Goal: Find specific page/section: Find specific page/section

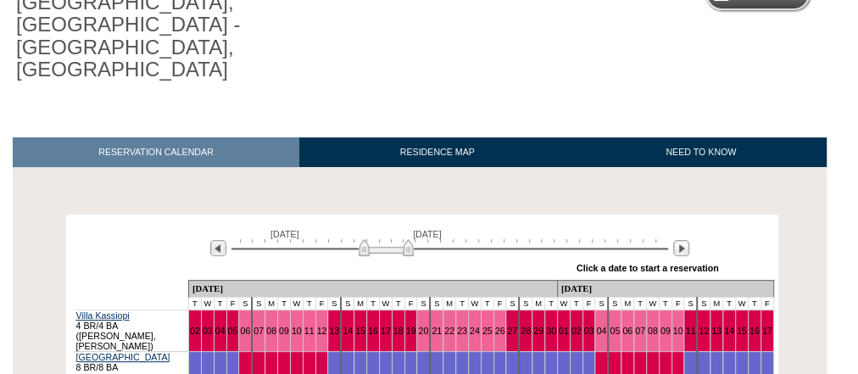
scroll to position [311, 0]
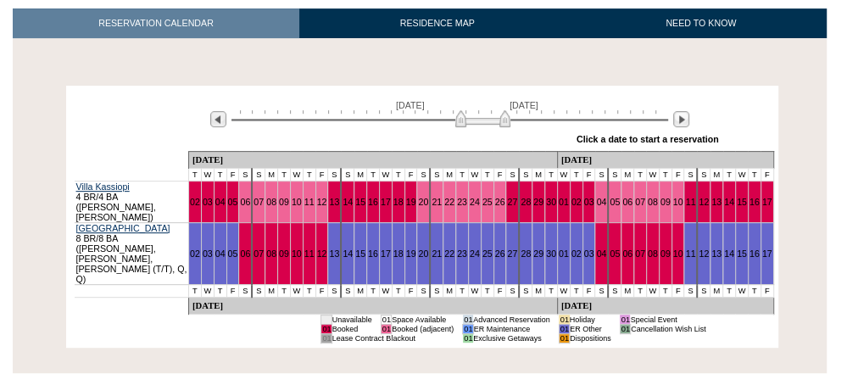
drag, startPoint x: 389, startPoint y: 58, endPoint x: 486, endPoint y: 51, distance: 96.9
click at [486, 110] on img at bounding box center [482, 118] width 55 height 17
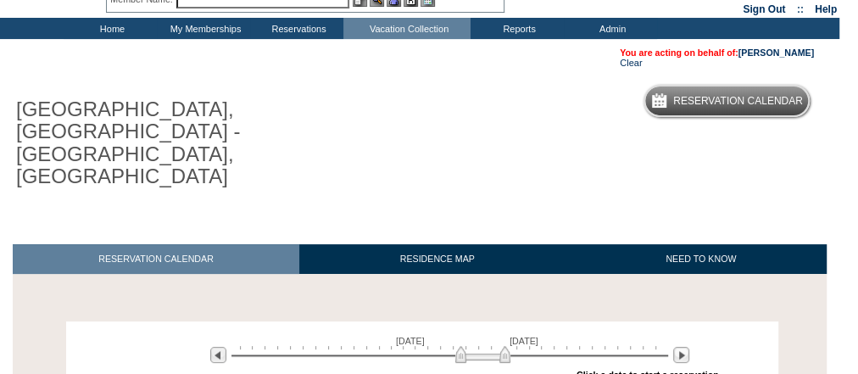
scroll to position [0, 0]
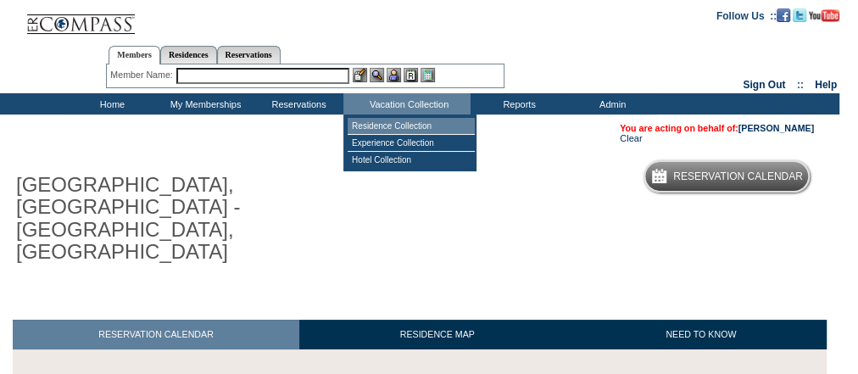
click at [404, 122] on td "Residence Collection" at bounding box center [411, 126] width 127 height 17
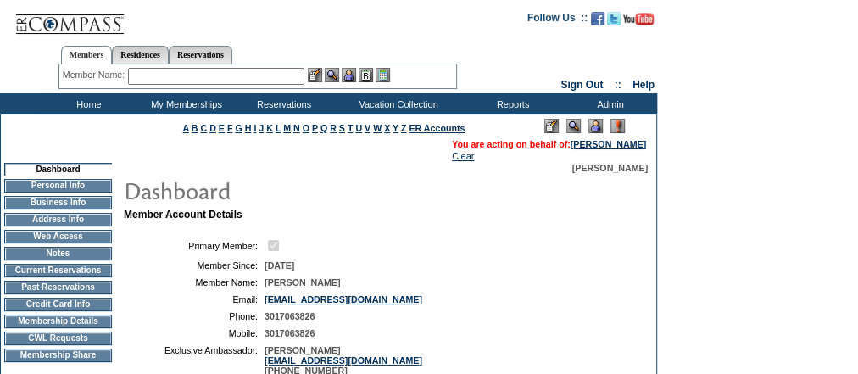
scroll to position [339, 0]
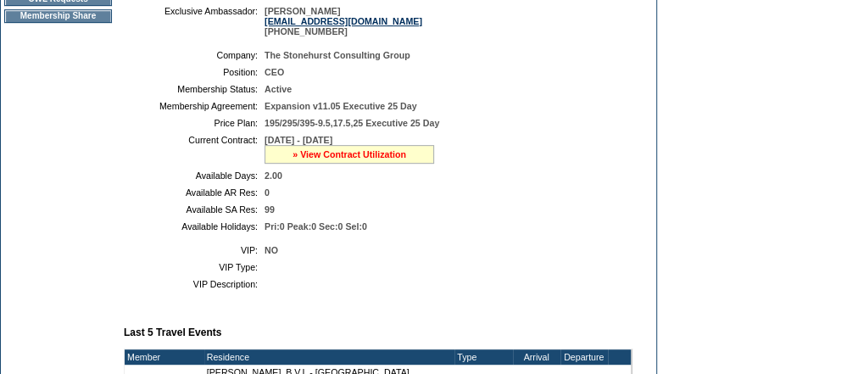
click at [377, 159] on link "» View Contract Utilization" at bounding box center [350, 154] width 114 height 10
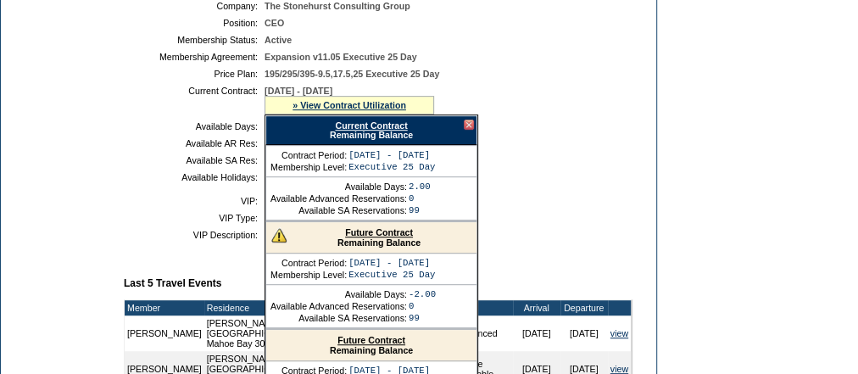
scroll to position [407, 0]
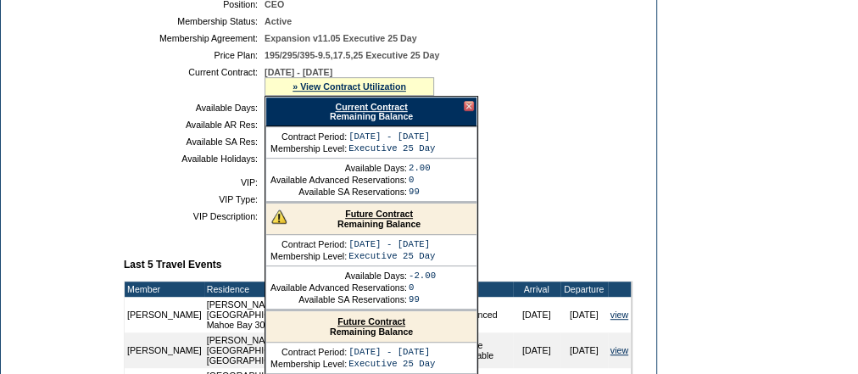
click at [399, 219] on link "Future Contract" at bounding box center [379, 214] width 68 height 10
click at [756, 101] on form "Follow Us ::" at bounding box center [429, 166] width 858 height 1146
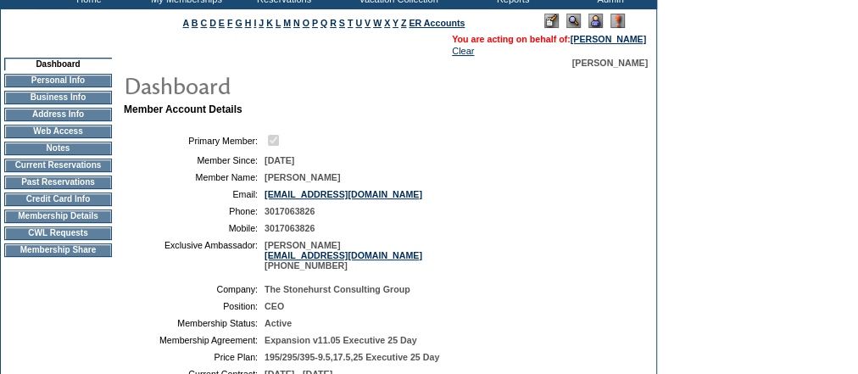
scroll to position [0, 0]
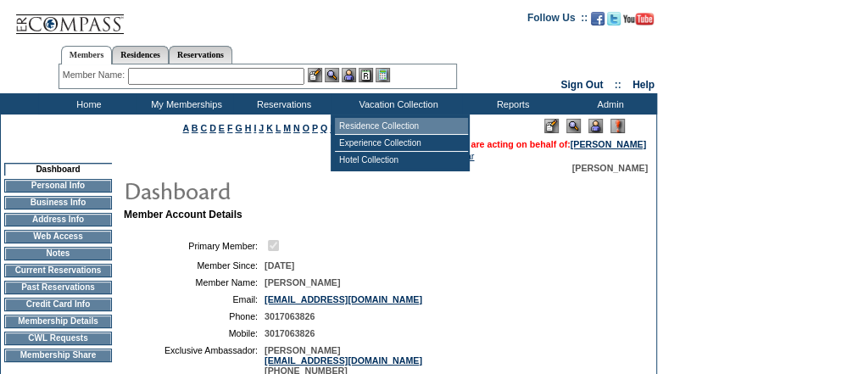
click at [388, 127] on td "Residence Collection" at bounding box center [401, 126] width 133 height 17
